Goal: Navigation & Orientation: Find specific page/section

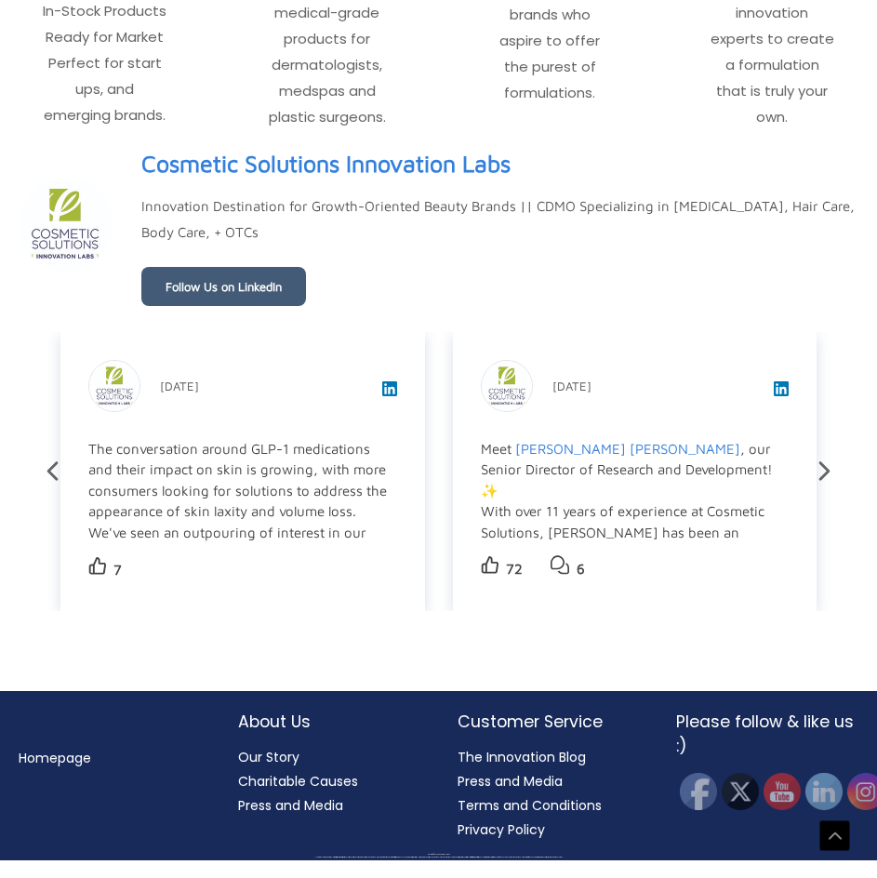
scroll to position [3860, 0]
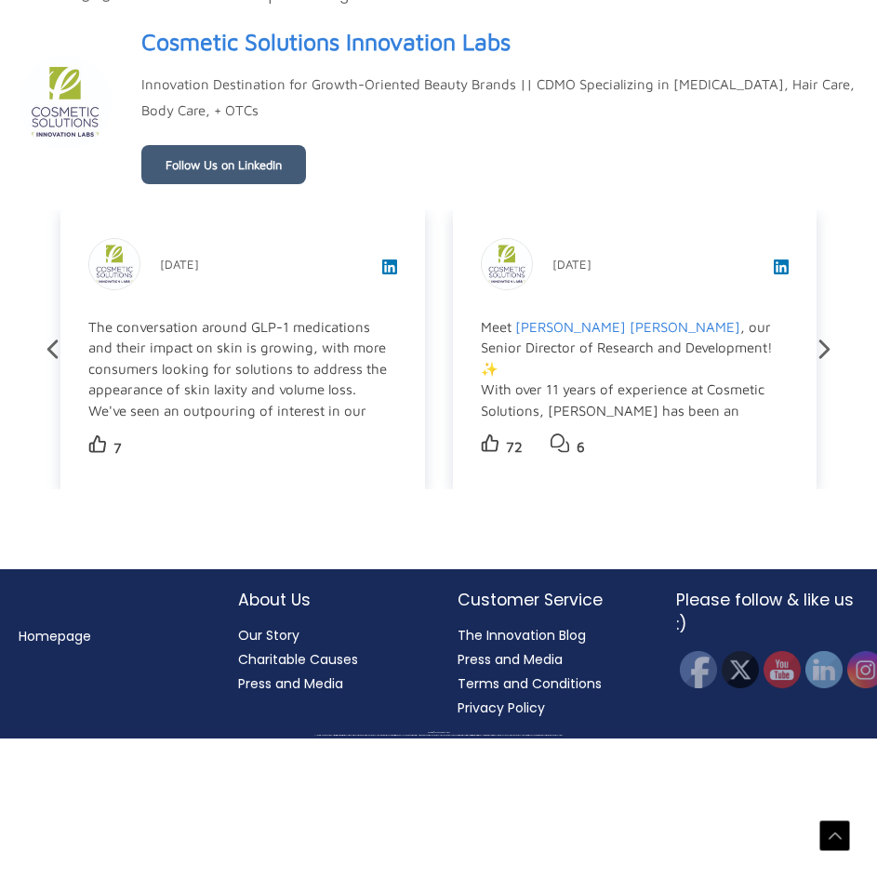
click at [280, 644] on link "Our Story" at bounding box center [268, 635] width 61 height 19
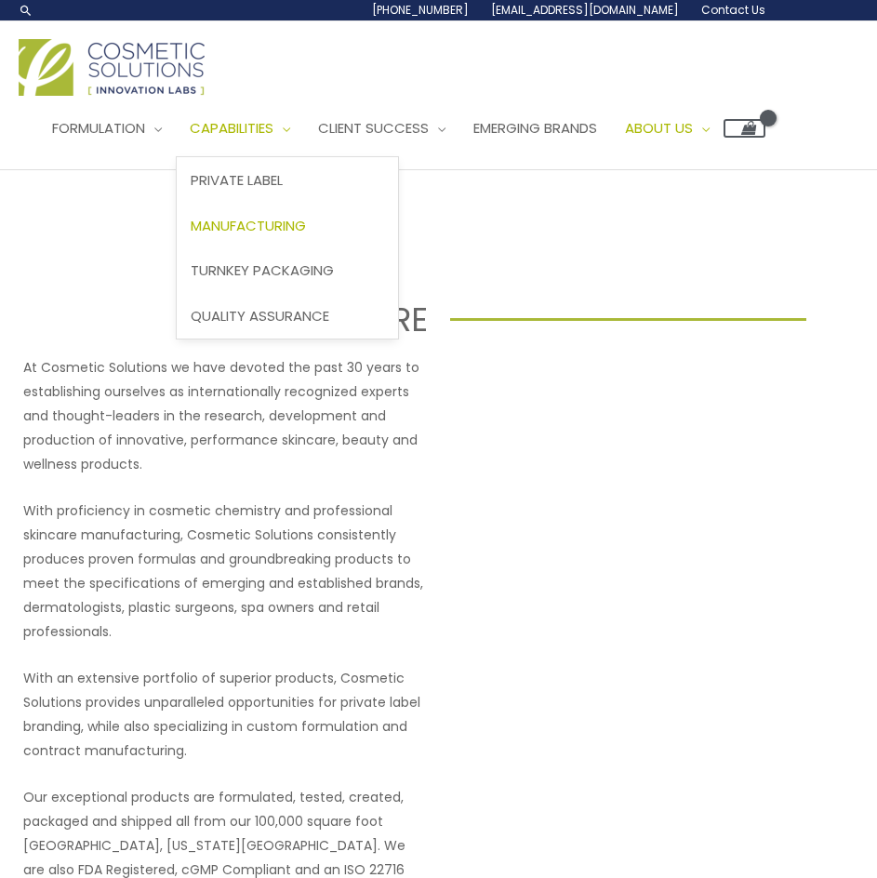
click at [306, 235] on span "Manufacturing" at bounding box center [248, 226] width 115 height 20
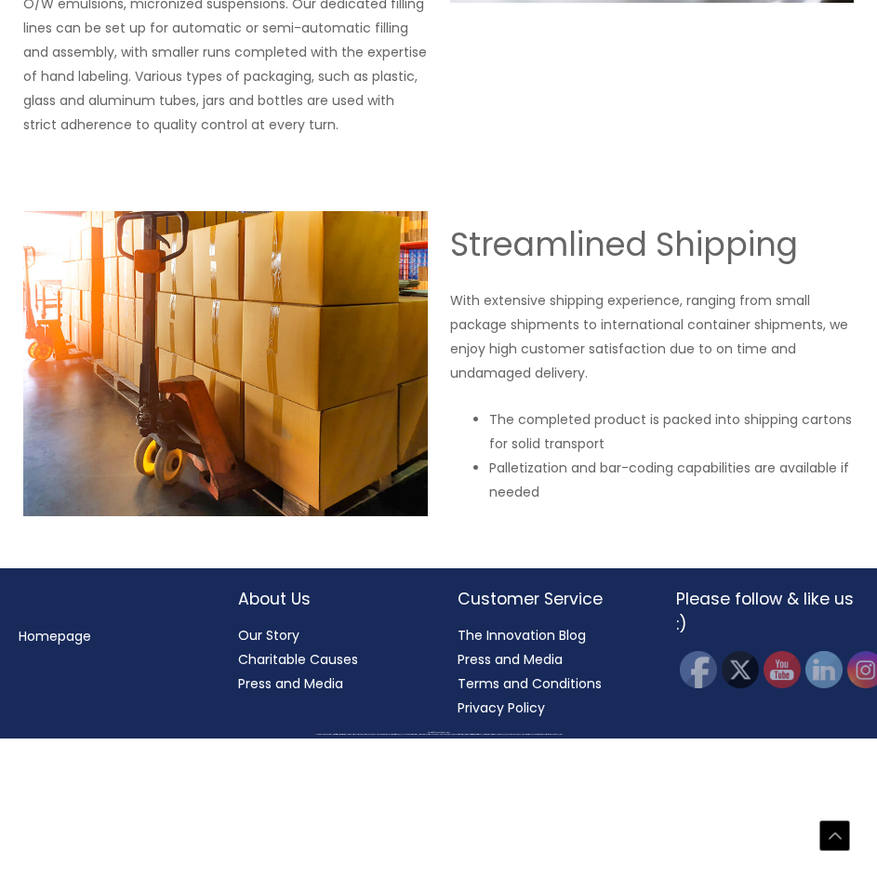
scroll to position [3908, 0]
click at [0, 738] on div at bounding box center [0, 738] width 0 height 0
